Goal: Transaction & Acquisition: Purchase product/service

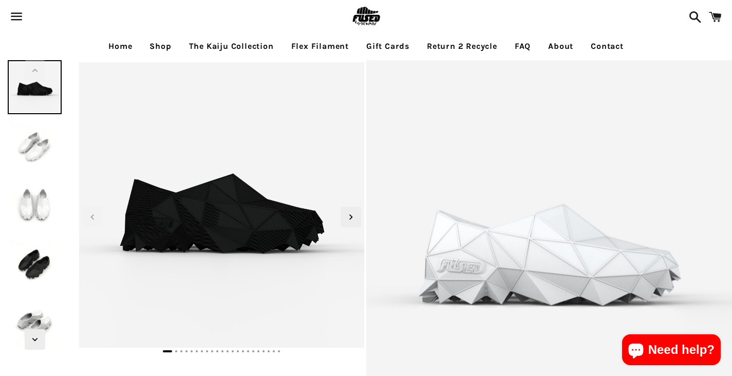
select select "*****"
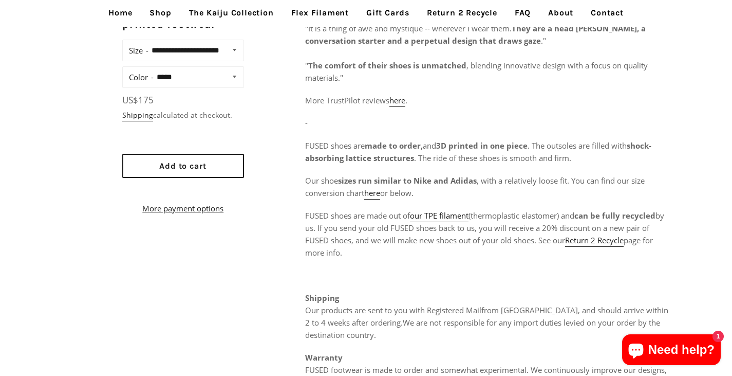
scroll to position [521, 0]
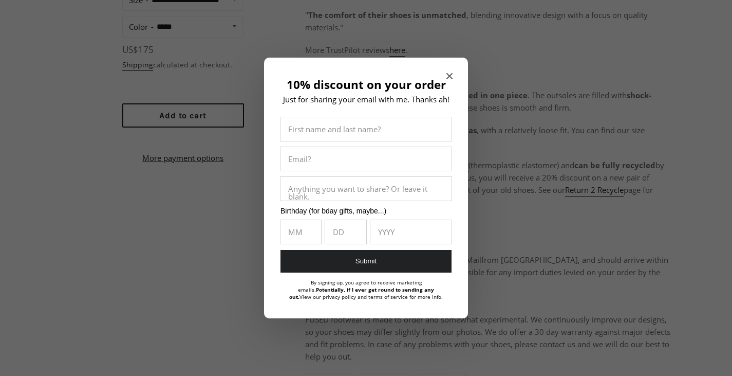
click at [407, 50] on div at bounding box center [366, 188] width 732 height 376
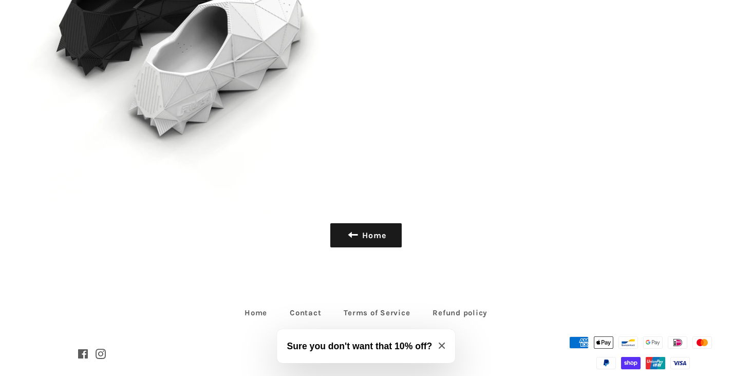
scroll to position [5157, 0]
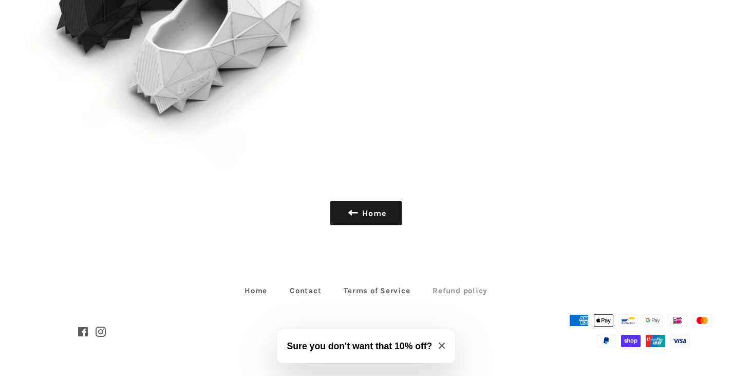
click at [461, 285] on link "Refund policy" at bounding box center [461, 291] width 76 height 16
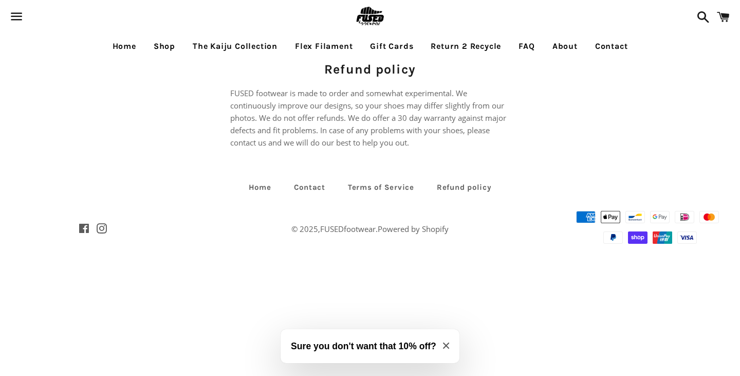
click at [377, 36] on link "Gift Cards" at bounding box center [391, 46] width 59 height 26
